Goal: Check status

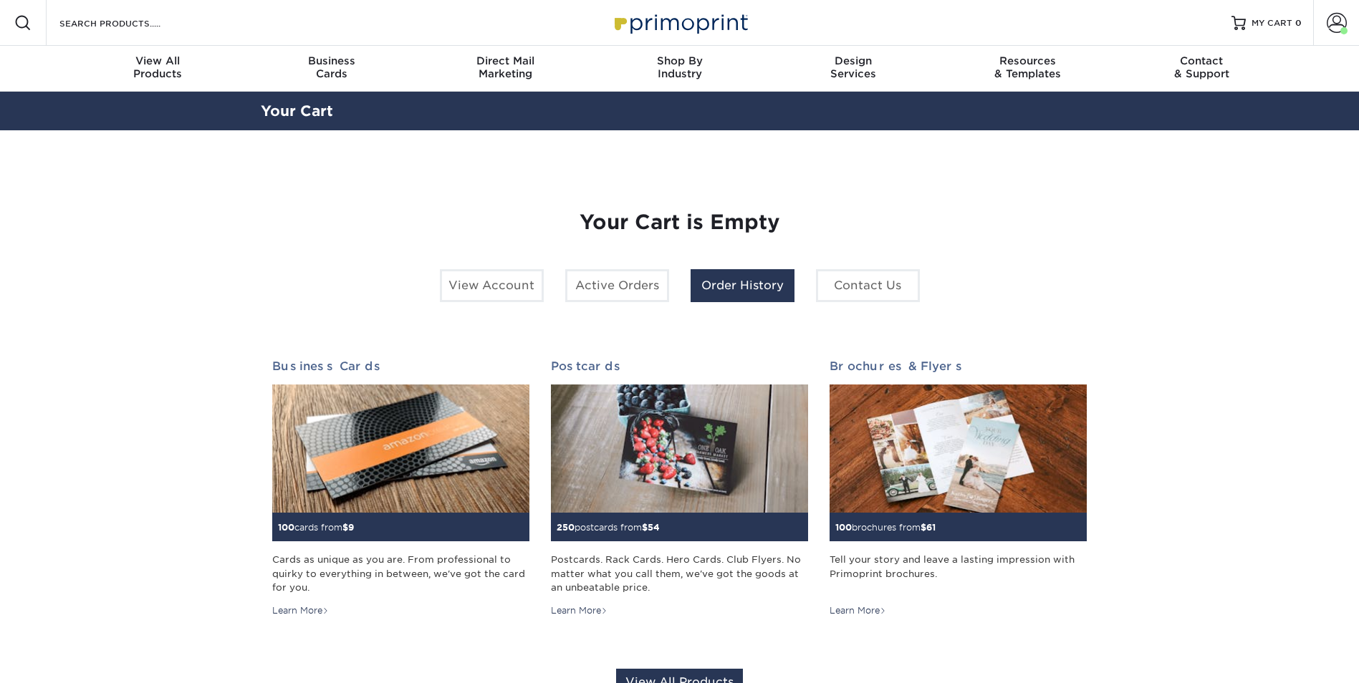
click at [738, 272] on link "Order History" at bounding box center [742, 285] width 104 height 33
click at [716, 289] on link "Order History" at bounding box center [742, 285] width 104 height 33
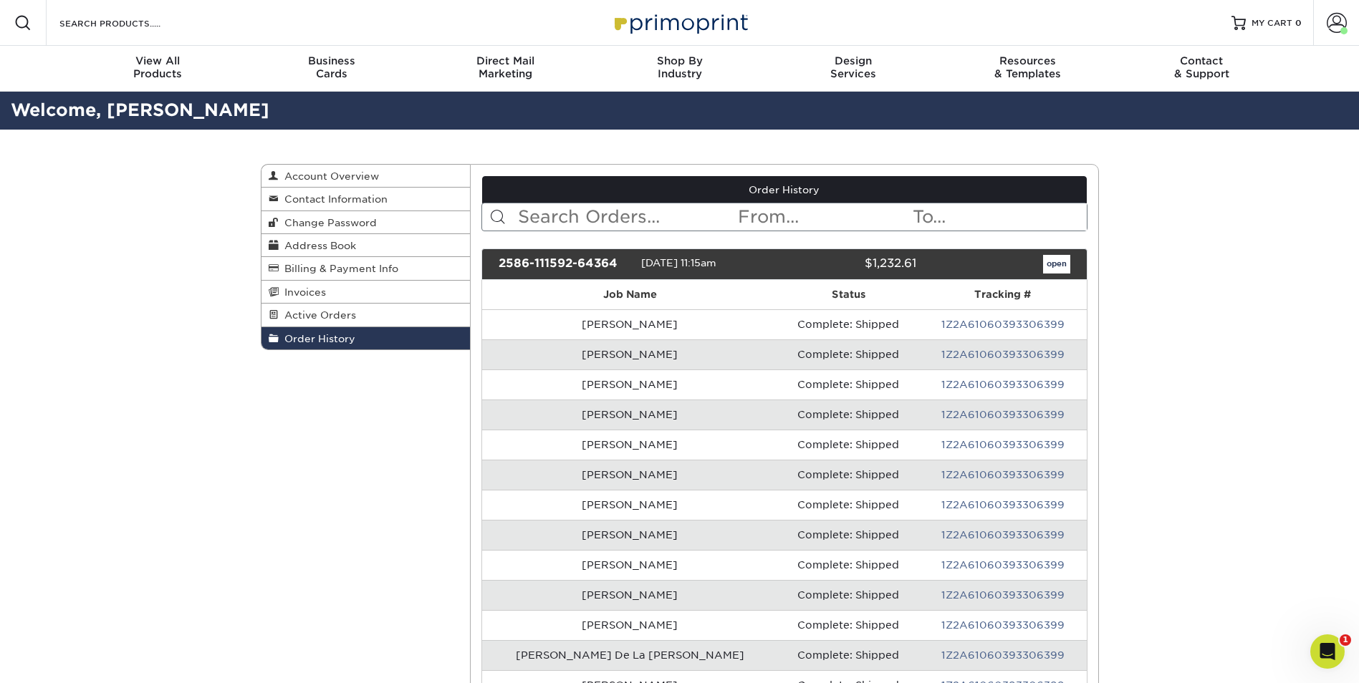
click at [577, 264] on div "2586-111592-64364" at bounding box center [564, 264] width 153 height 19
click at [1058, 269] on link "open" at bounding box center [1056, 264] width 27 height 19
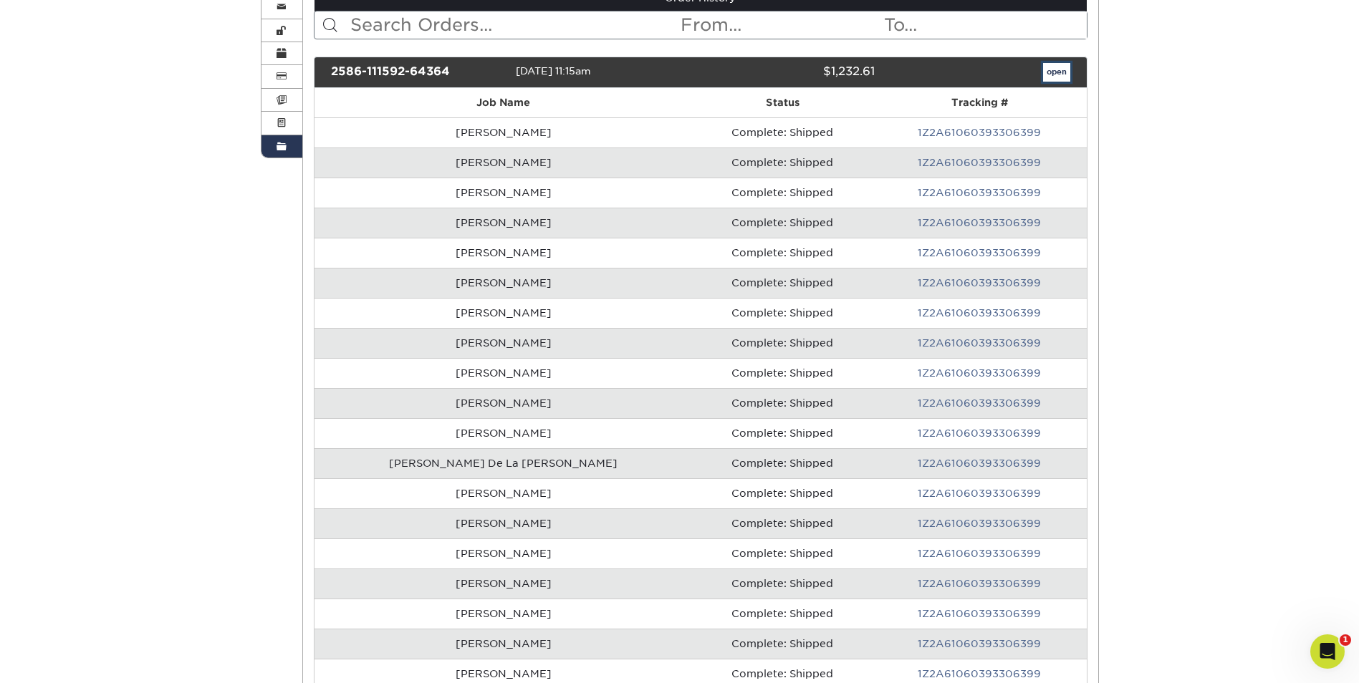
scroll to position [143, 0]
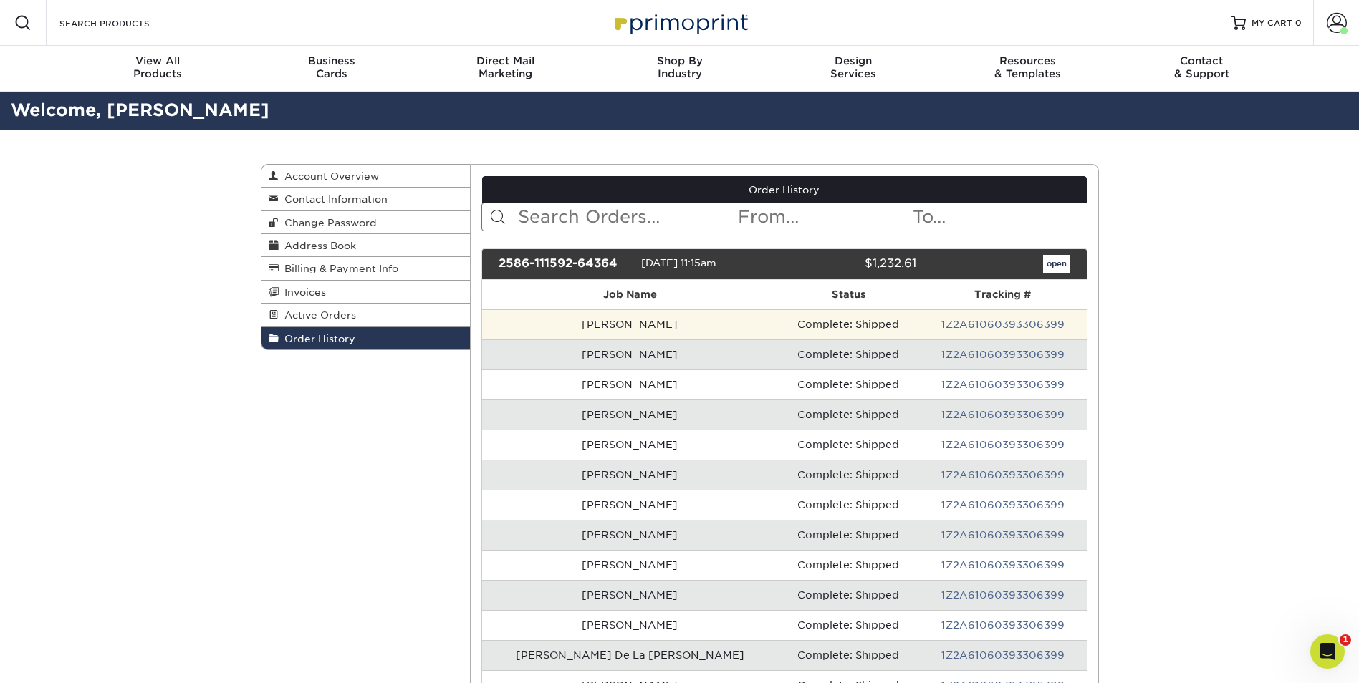
click at [1014, 318] on td "1Z2A61060393306399" at bounding box center [1003, 324] width 168 height 30
click at [1001, 324] on link "1Z2A61060393306399" at bounding box center [1002, 324] width 123 height 11
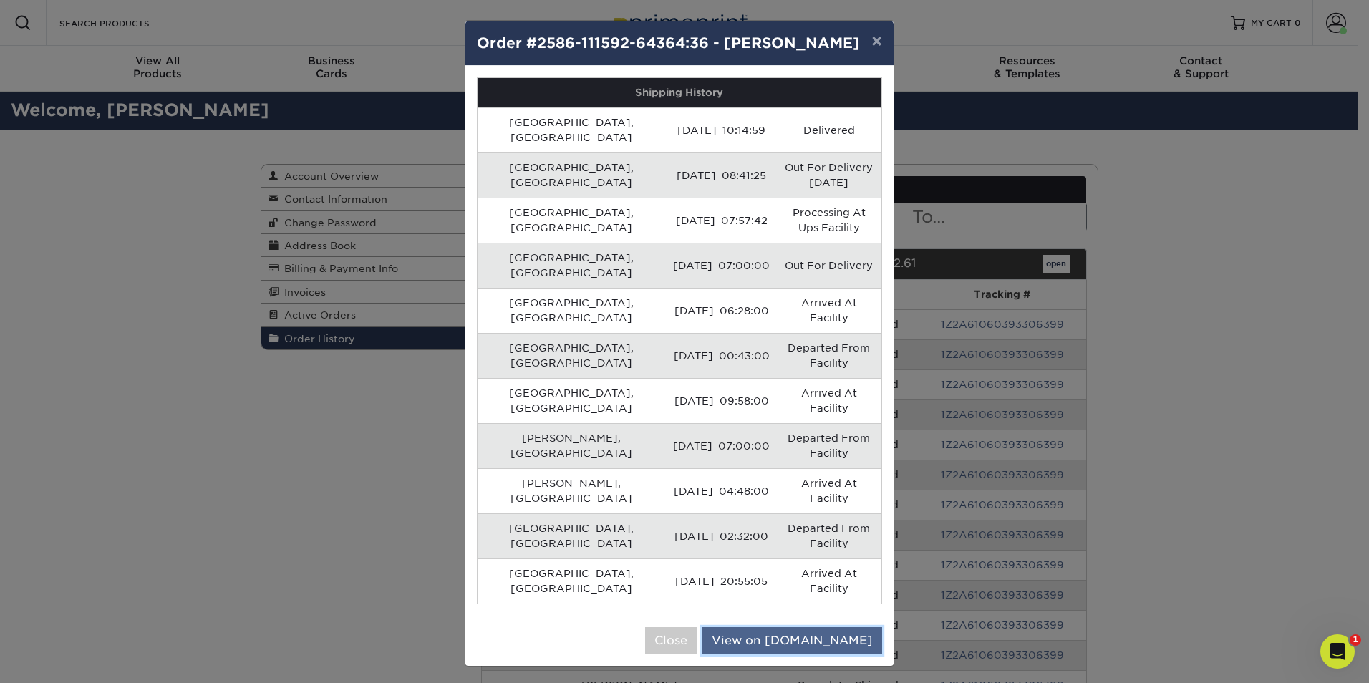
click at [819, 627] on link "View on [DOMAIN_NAME]" at bounding box center [793, 640] width 180 height 27
